Goal: Check status: Check status

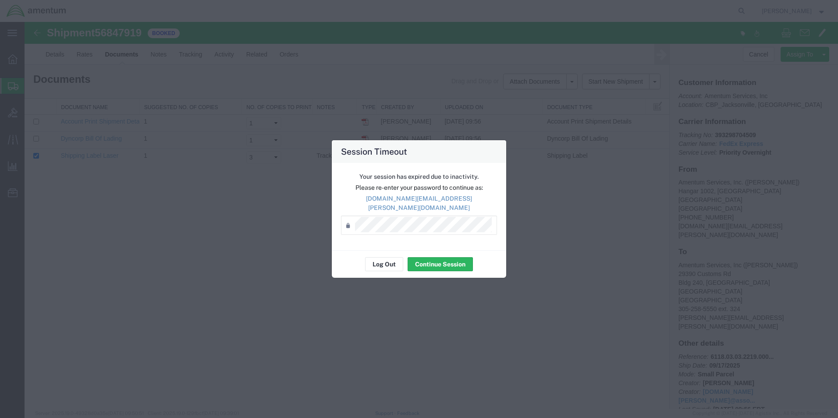
drag, startPoint x: 614, startPoint y: 128, endPoint x: 601, endPoint y: 131, distance: 13.3
click at [614, 128] on div "Session Timeout Your session has expired due to inactivity. Please re-enter you…" at bounding box center [419, 209] width 838 height 418
click at [428, 257] on button "Continue Session" at bounding box center [440, 264] width 65 height 14
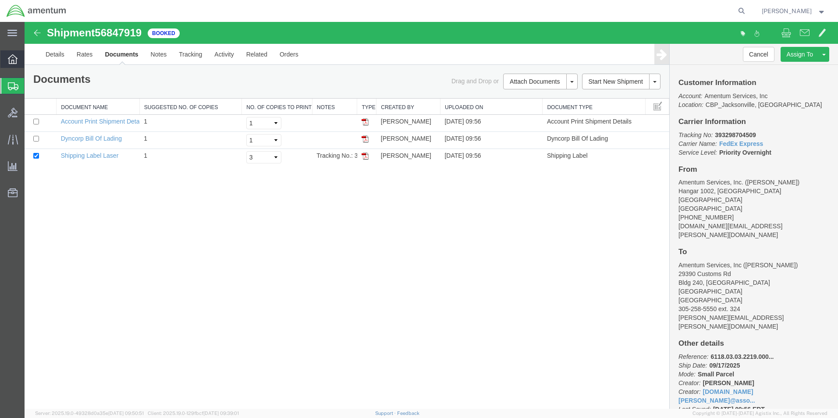
click at [15, 62] on icon at bounding box center [13, 59] width 10 height 10
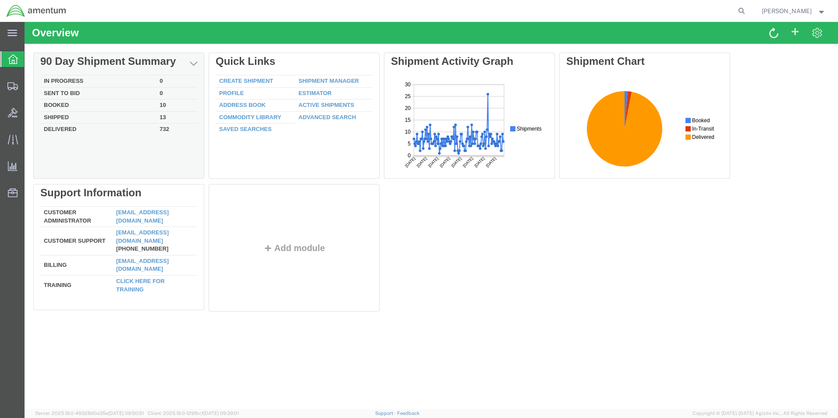
click at [67, 116] on td "Shipped" at bounding box center [98, 117] width 116 height 12
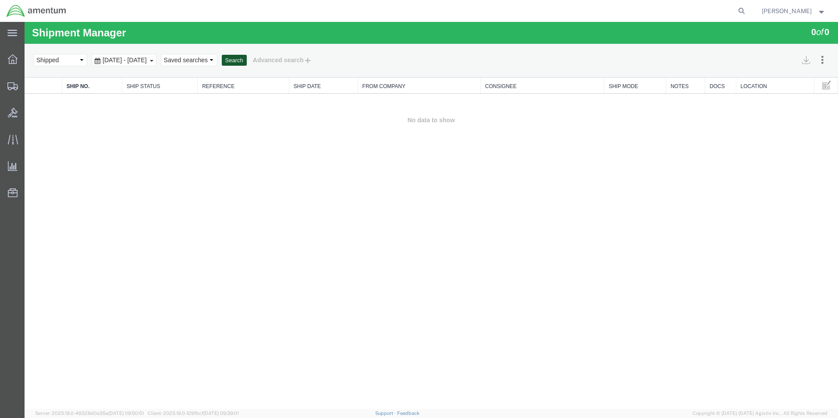
click at [247, 62] on button "Search" at bounding box center [234, 60] width 25 height 11
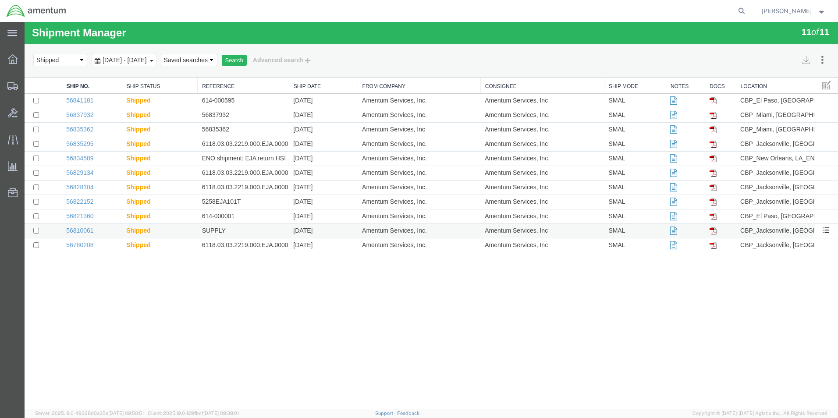
click at [217, 231] on td "SUPPLY" at bounding box center [244, 231] width 92 height 14
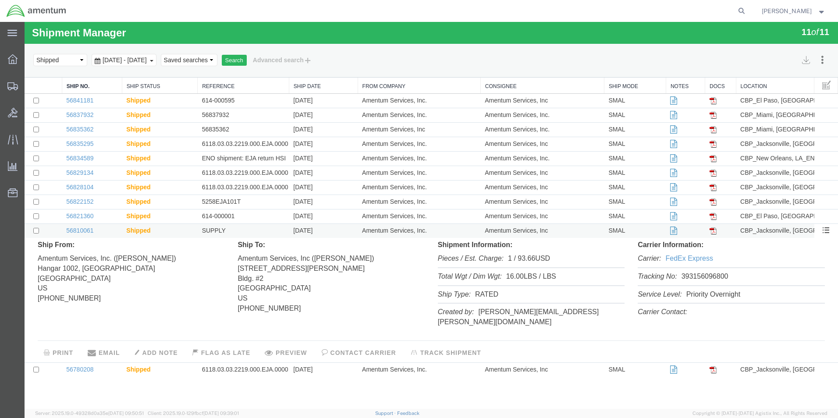
click at [260, 235] on td "SUPPLY" at bounding box center [244, 231] width 92 height 14
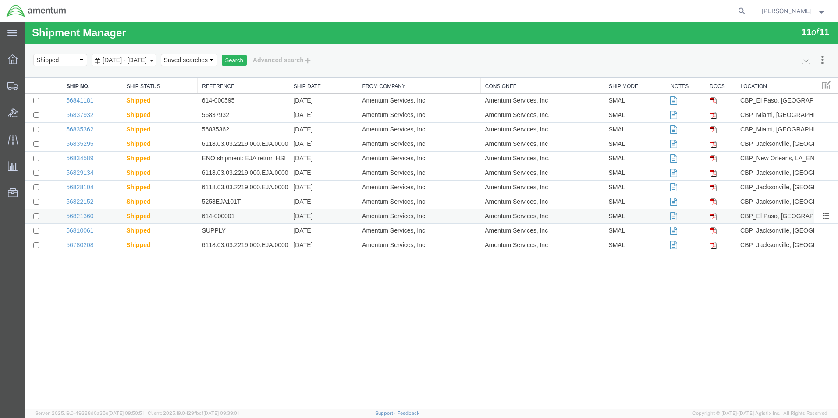
click at [257, 219] on td "614-000001" at bounding box center [244, 217] width 92 height 14
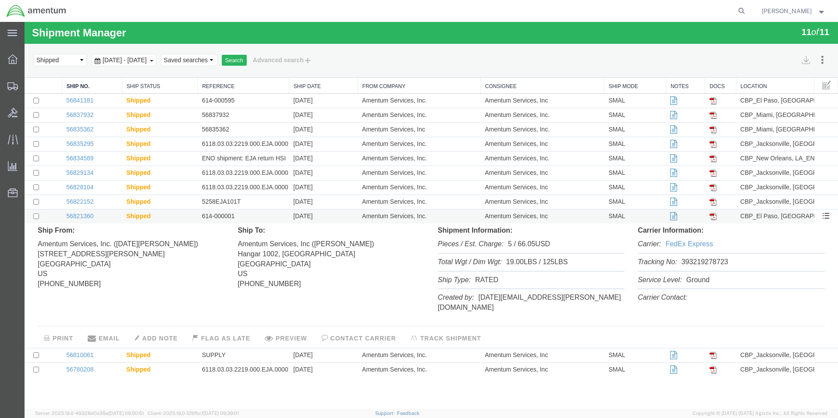
click at [205, 213] on td "614-000001" at bounding box center [244, 217] width 92 height 14
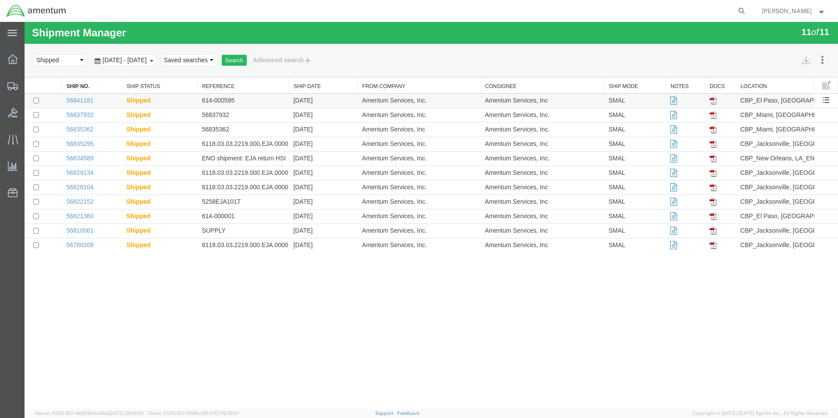
click at [238, 103] on td "614-000595" at bounding box center [244, 101] width 92 height 14
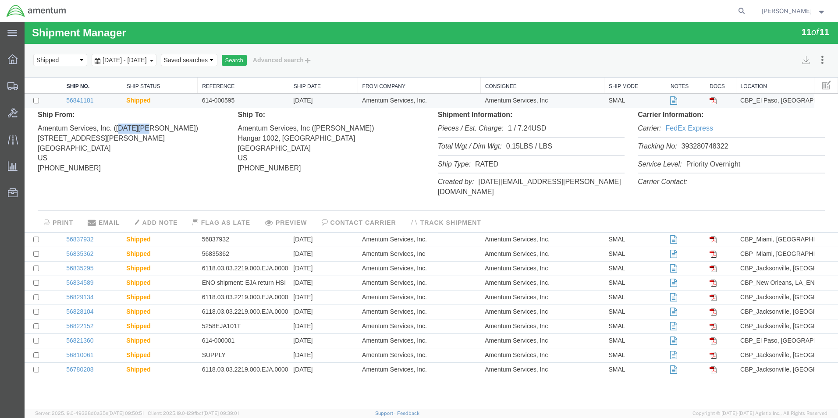
drag, startPoint x: 121, startPoint y: 129, endPoint x: 143, endPoint y: 132, distance: 23.1
click at [143, 132] on address "Amentum Services, Inc. ([DATE][PERSON_NAME]) [STREET_ADDRESS][PERSON_NAME] [PHO…" at bounding box center [131, 146] width 187 height 53
click at [249, 102] on td "614-000595" at bounding box center [244, 101] width 92 height 14
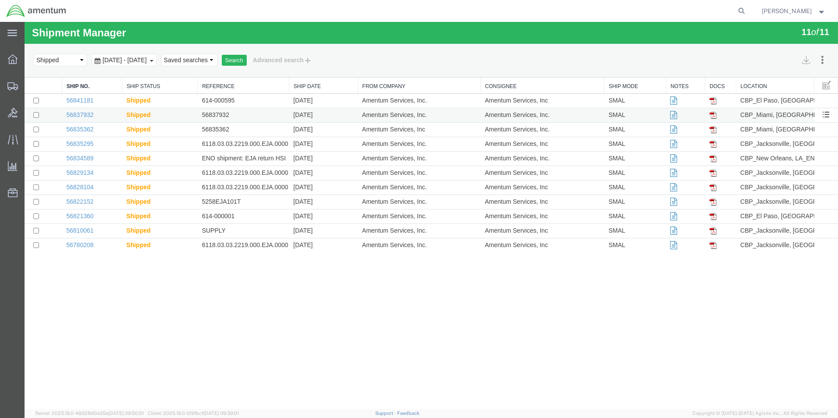
click at [199, 121] on td "56837932" at bounding box center [244, 115] width 92 height 14
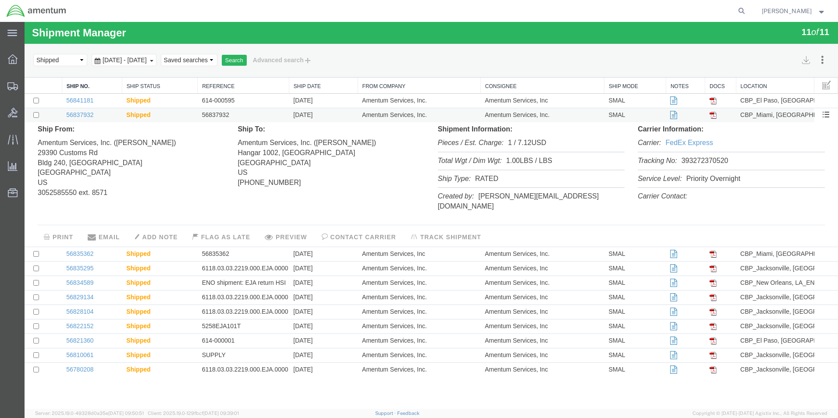
click at [188, 118] on td "Shipped" at bounding box center [159, 115] width 75 height 14
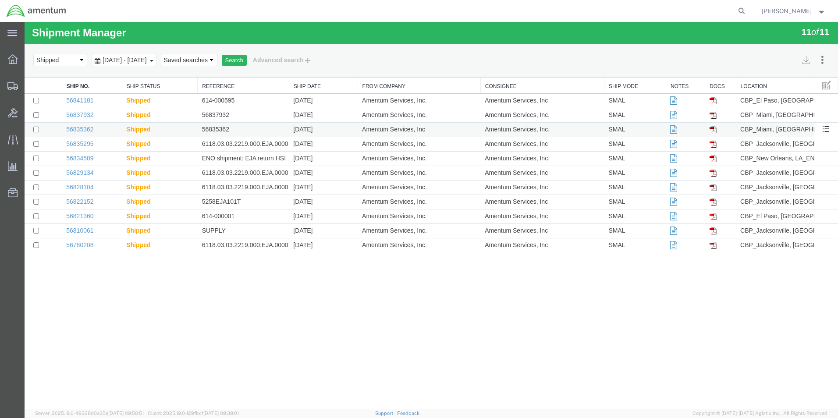
click at [191, 134] on td "Shipped" at bounding box center [159, 130] width 75 height 14
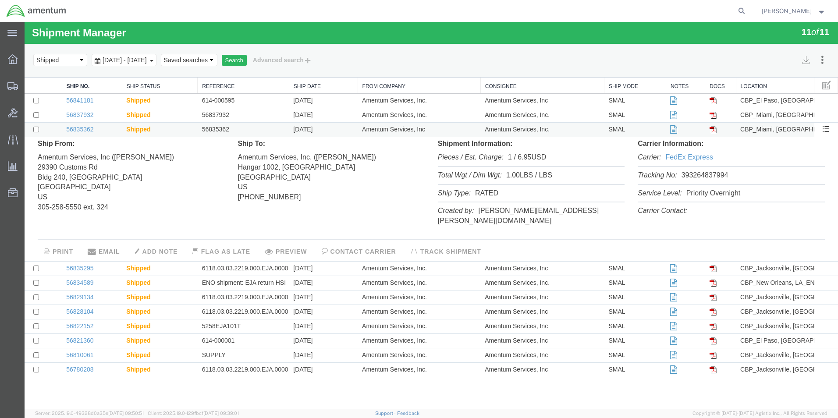
click at [191, 134] on td "Shipped" at bounding box center [159, 130] width 75 height 14
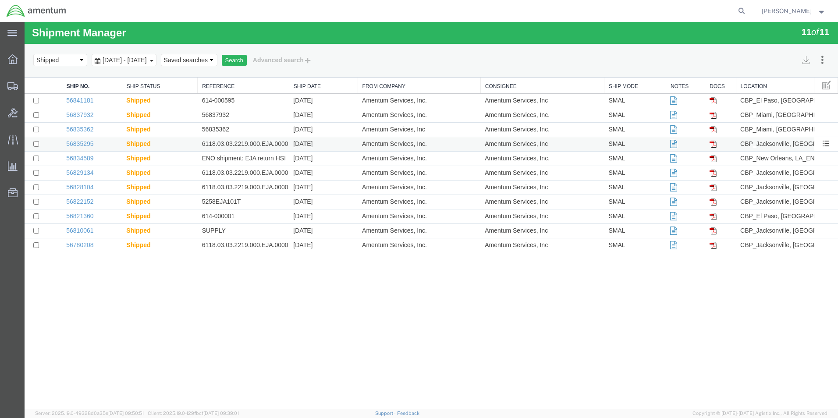
click at [188, 143] on td "Shipped" at bounding box center [159, 144] width 75 height 14
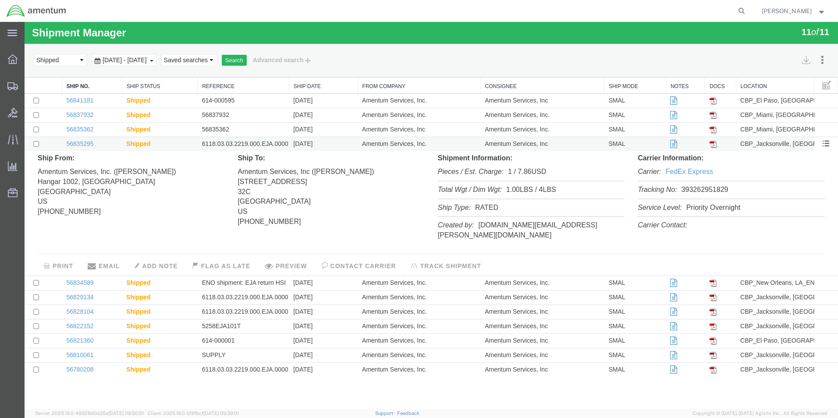
click at [188, 143] on td "Shipped" at bounding box center [159, 144] width 75 height 14
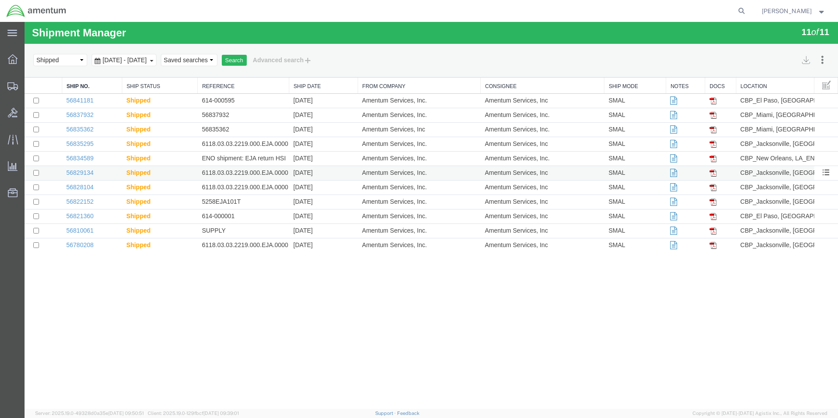
click at [193, 167] on td "Shipped" at bounding box center [159, 173] width 75 height 14
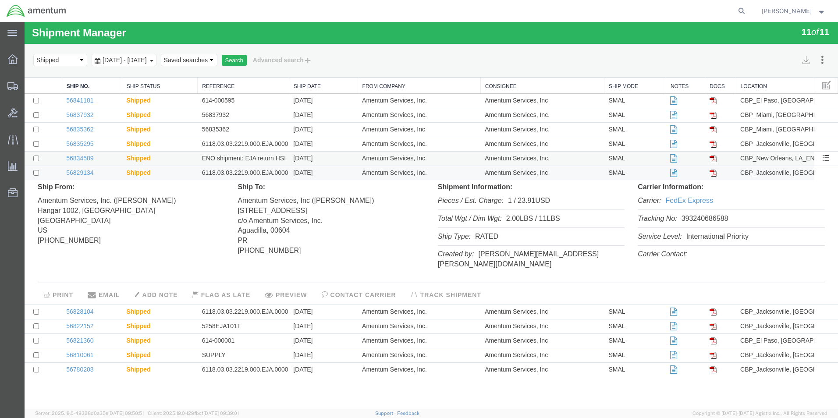
click at [192, 161] on td "Shipped" at bounding box center [159, 159] width 75 height 14
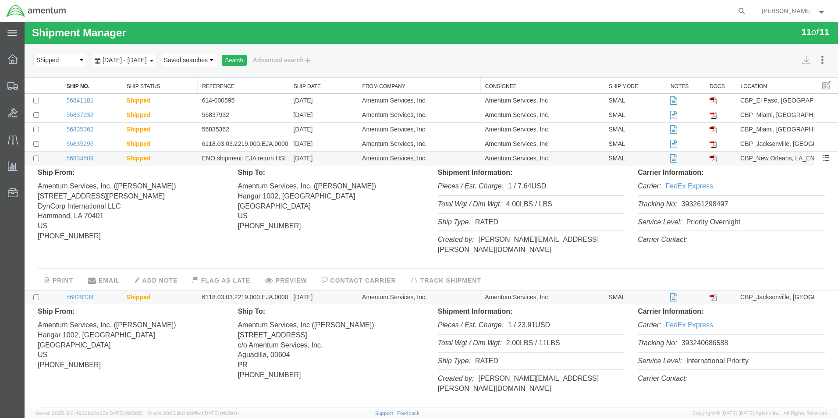
click at [192, 161] on td "Shipped" at bounding box center [159, 159] width 75 height 14
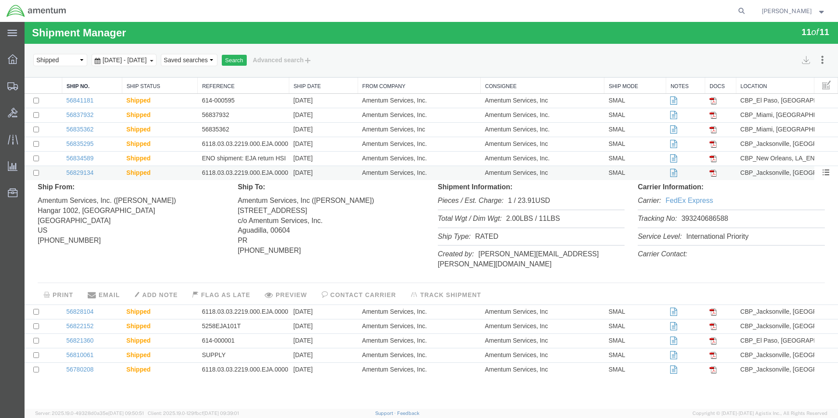
click at [192, 171] on td "Shipped" at bounding box center [159, 173] width 75 height 14
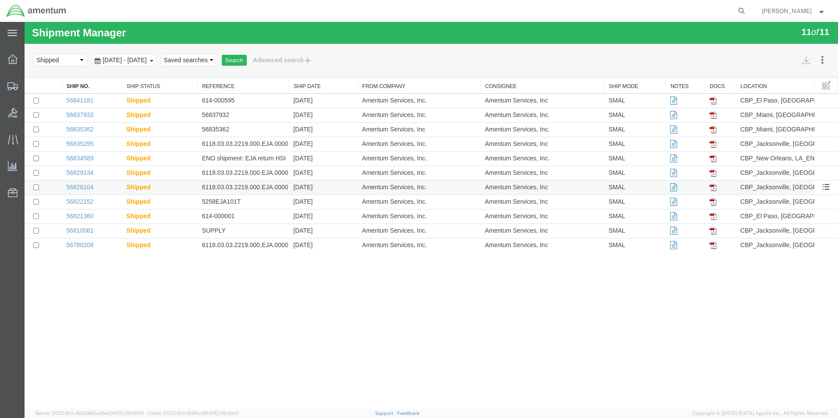
click at [182, 192] on td "Shipped" at bounding box center [159, 188] width 75 height 14
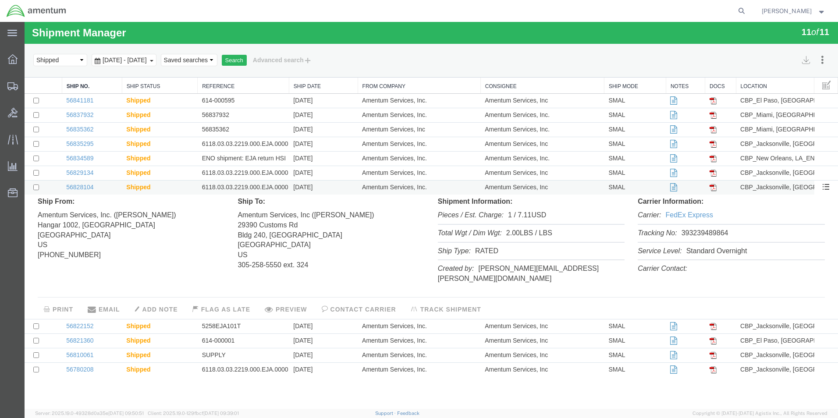
click at [180, 189] on td "Shipped" at bounding box center [159, 188] width 75 height 14
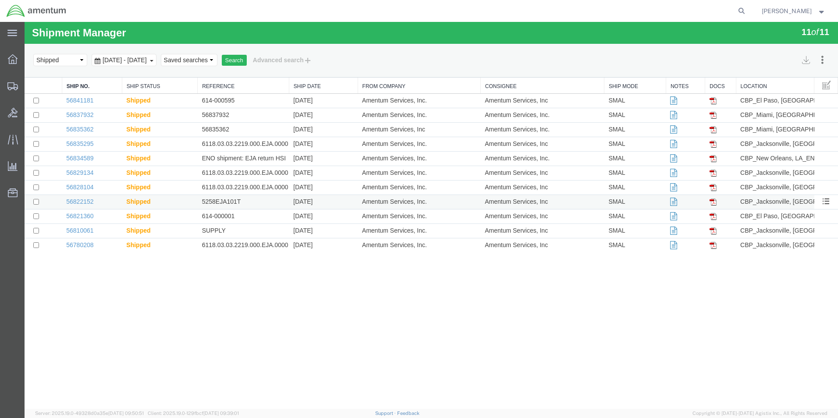
click at [179, 201] on td "Shipped" at bounding box center [159, 202] width 75 height 14
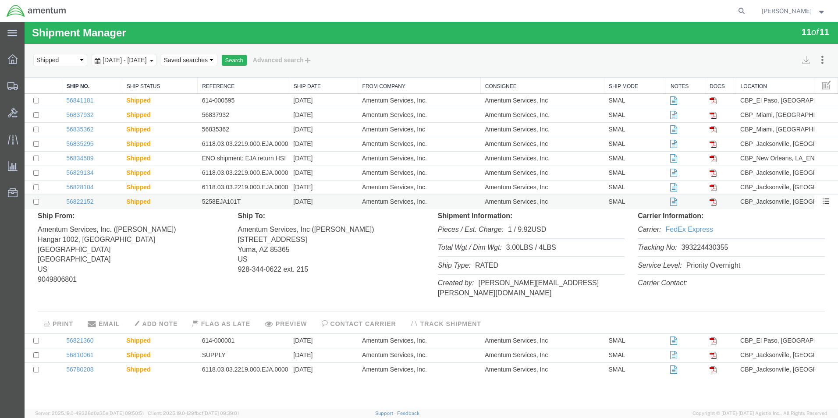
click at [179, 201] on td "Shipped" at bounding box center [159, 202] width 75 height 14
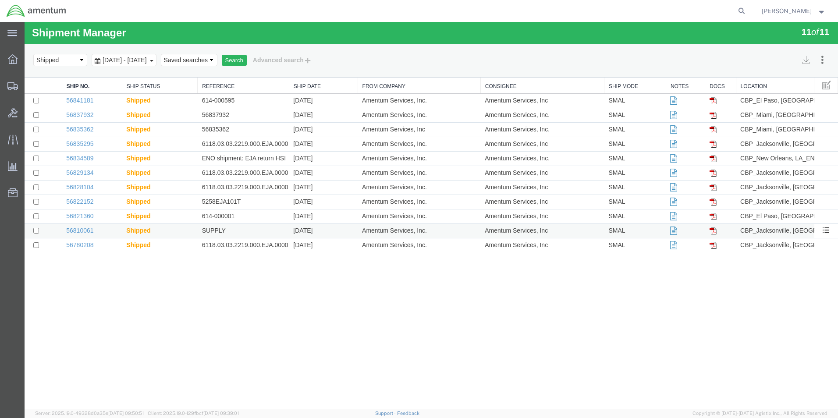
click at [184, 224] on td "Shipped" at bounding box center [159, 231] width 75 height 14
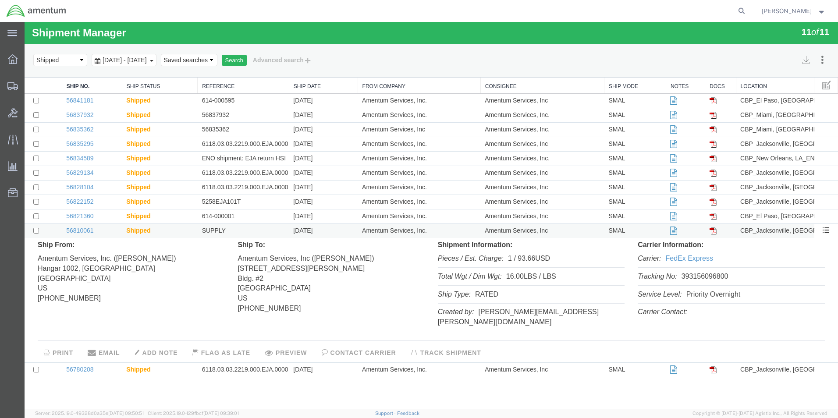
click at [188, 229] on td "Shipped" at bounding box center [159, 231] width 75 height 14
